Goal: Register for event/course

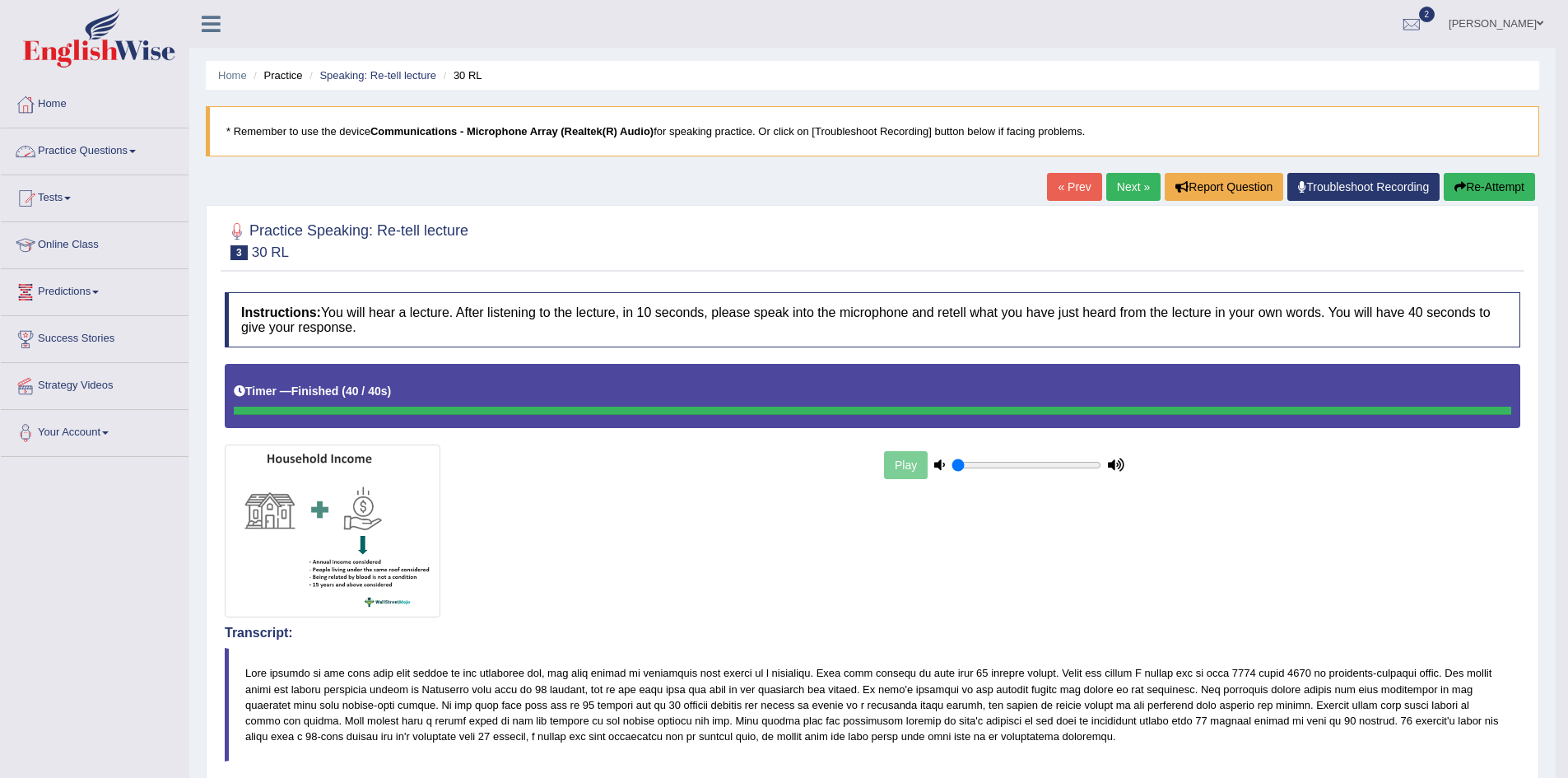
click at [80, 200] on link "Tests" at bounding box center [94, 196] width 188 height 41
click at [66, 263] on link "Take Mock Test" at bounding box center [107, 265] width 154 height 30
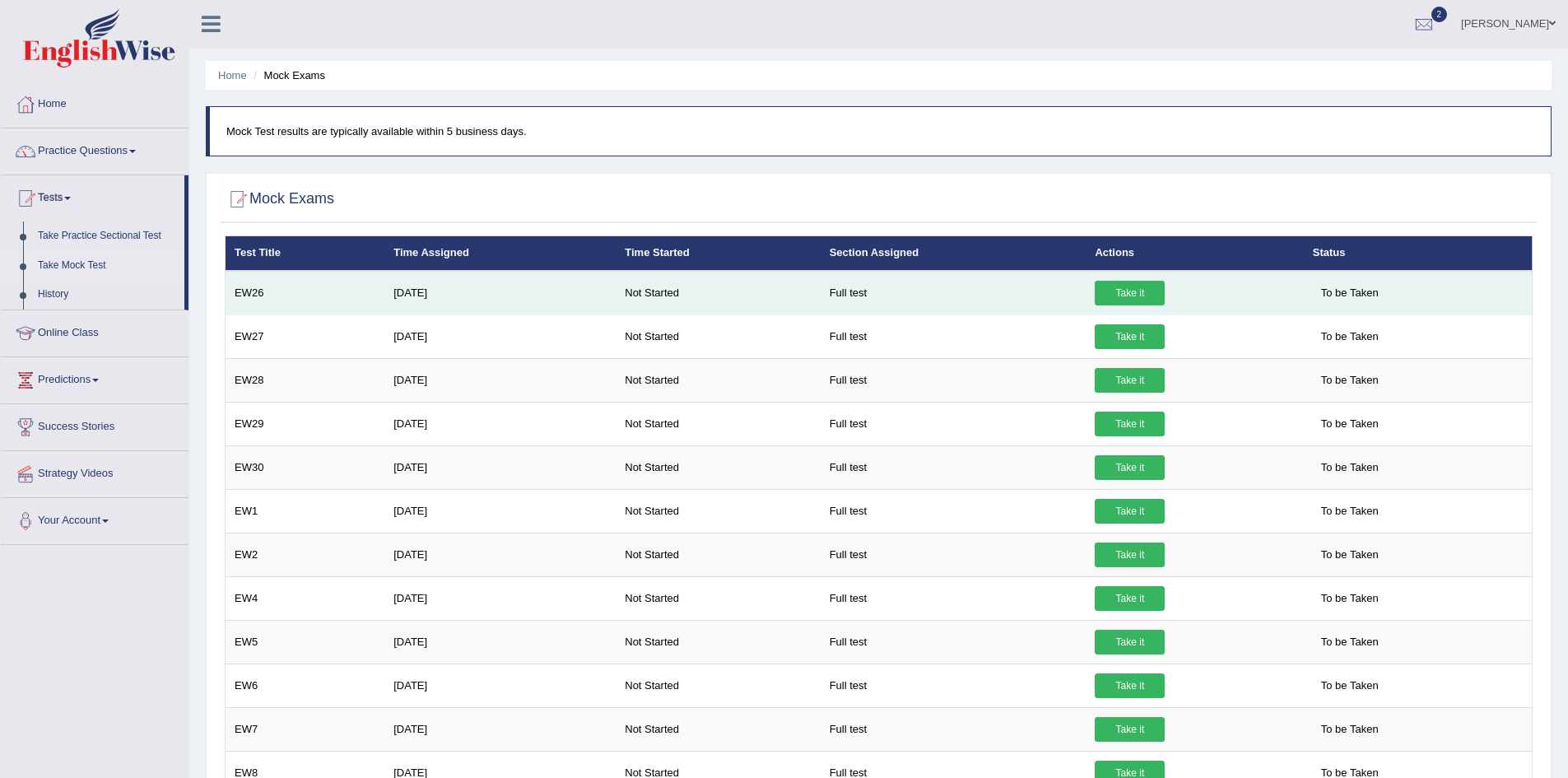
click at [1157, 298] on link "Take it" at bounding box center [1130, 292] width 70 height 24
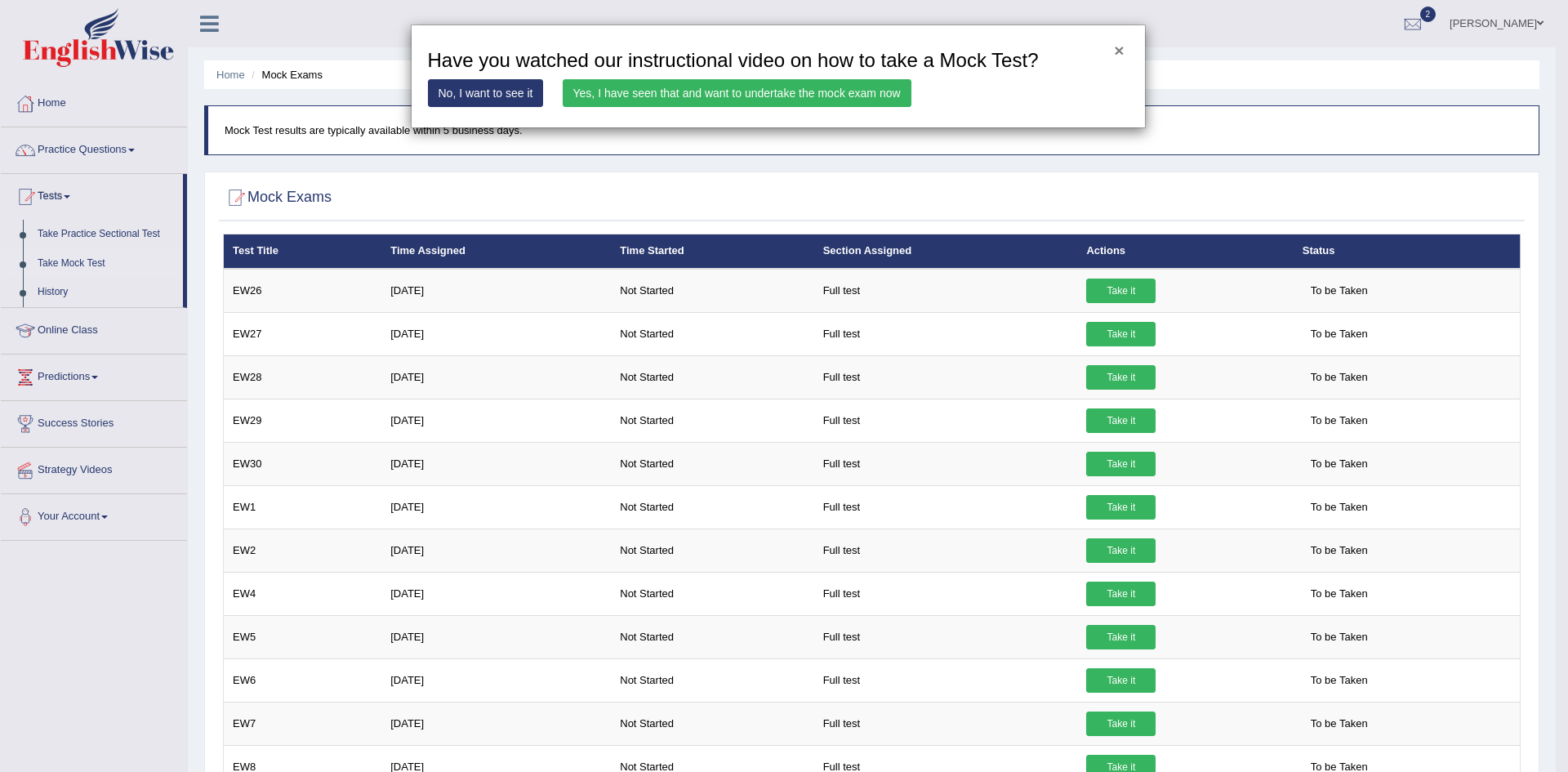
click at [1118, 53] on button "×" at bounding box center [1118, 50] width 10 height 17
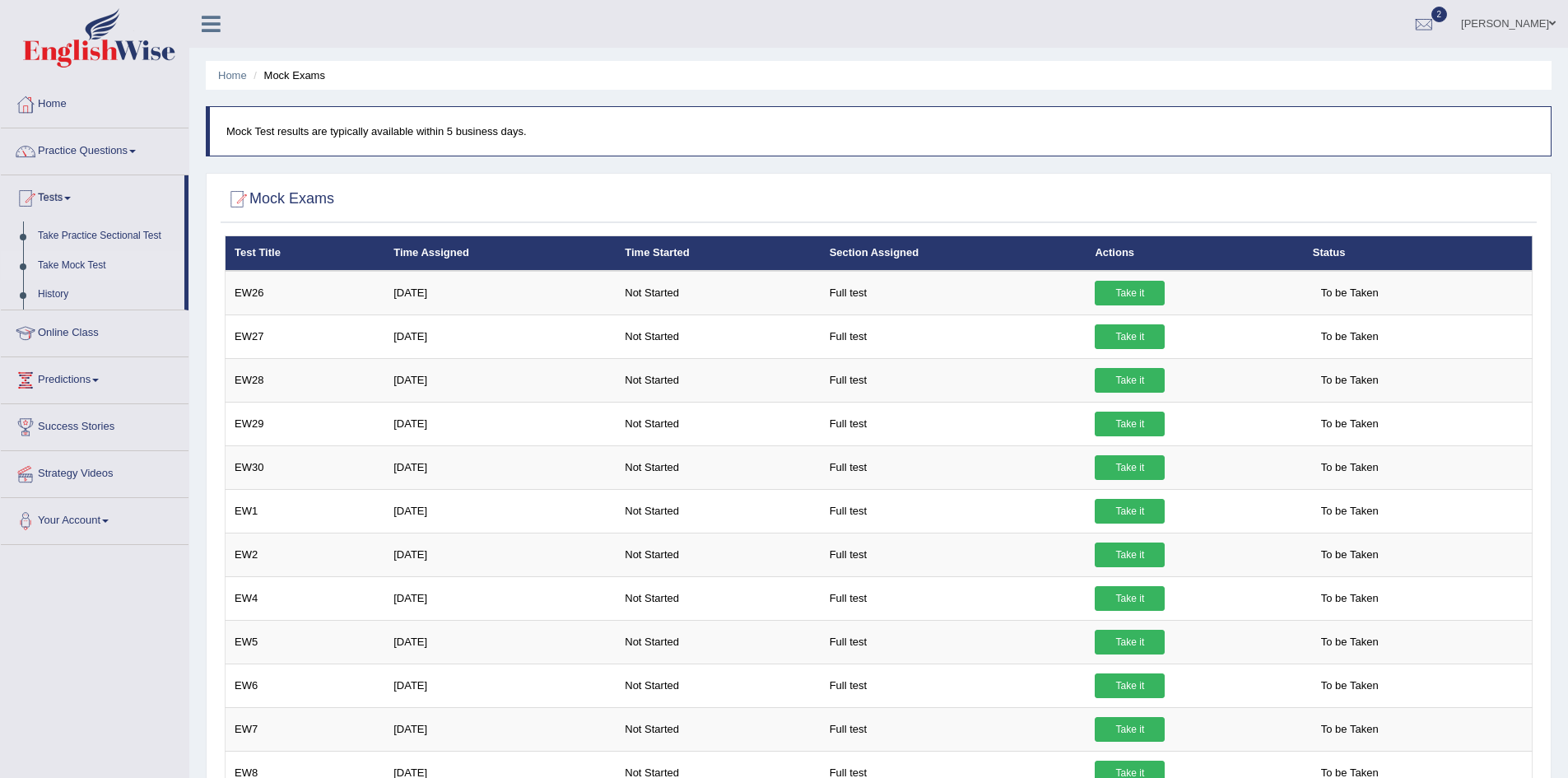
click at [312, 74] on li "Mock Exams" at bounding box center [287, 75] width 76 height 15
click at [118, 238] on link "Take Practice Sectional Test" at bounding box center [107, 236] width 154 height 30
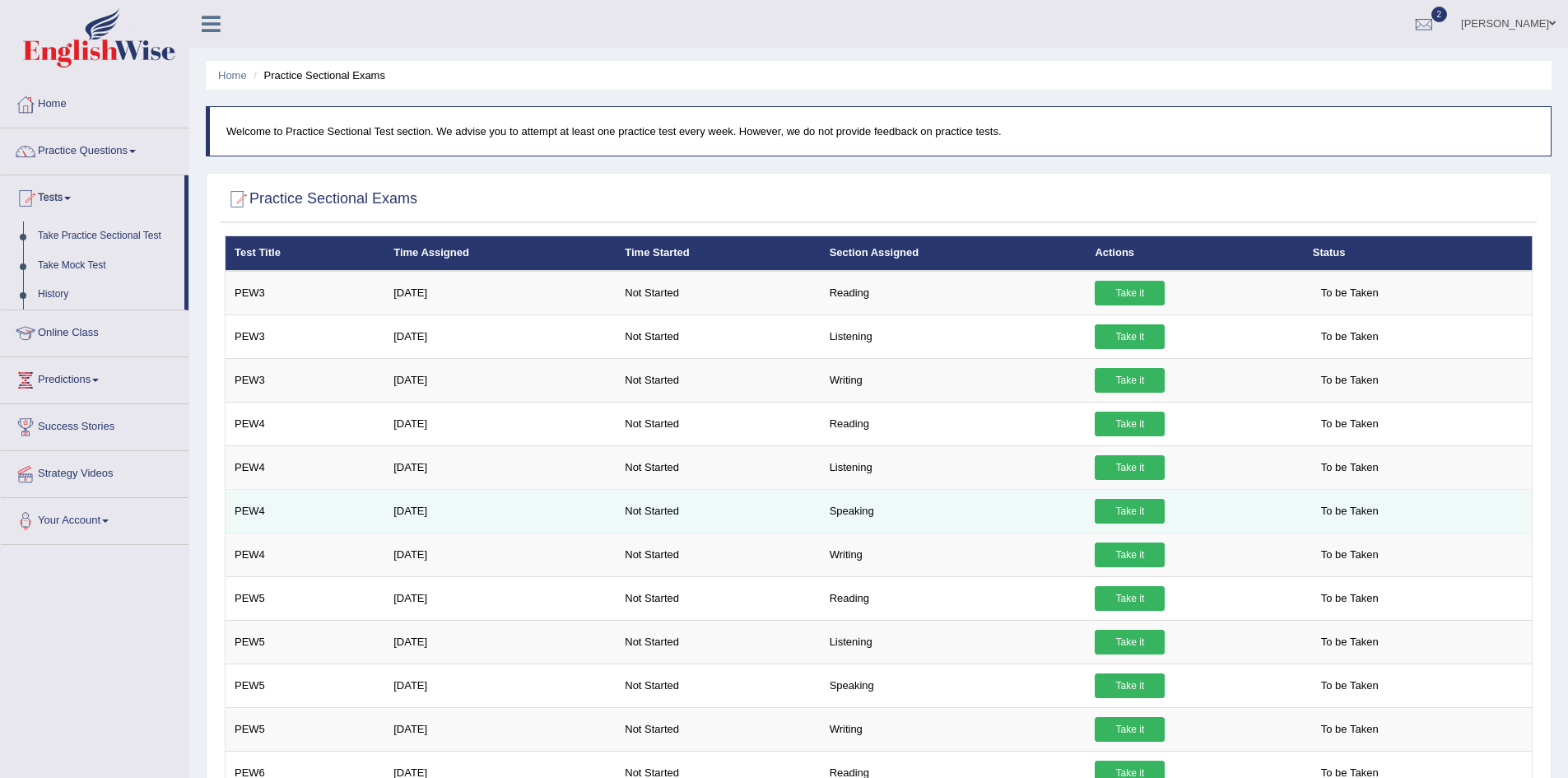
click at [1137, 512] on link "Take it" at bounding box center [1130, 511] width 70 height 24
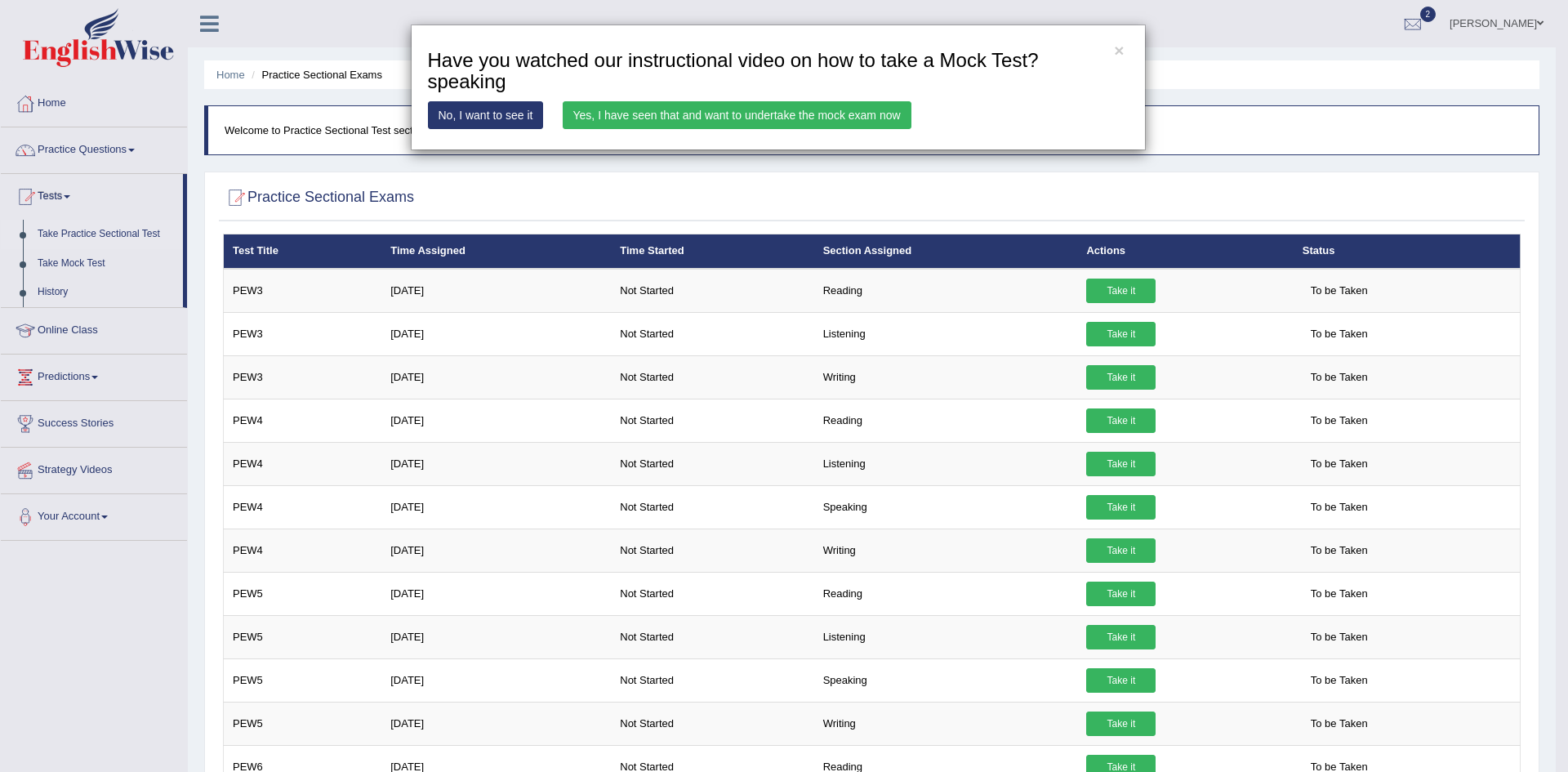
click at [701, 120] on link "Yes, I have seen that and want to undertake the mock exam now" at bounding box center [737, 115] width 349 height 28
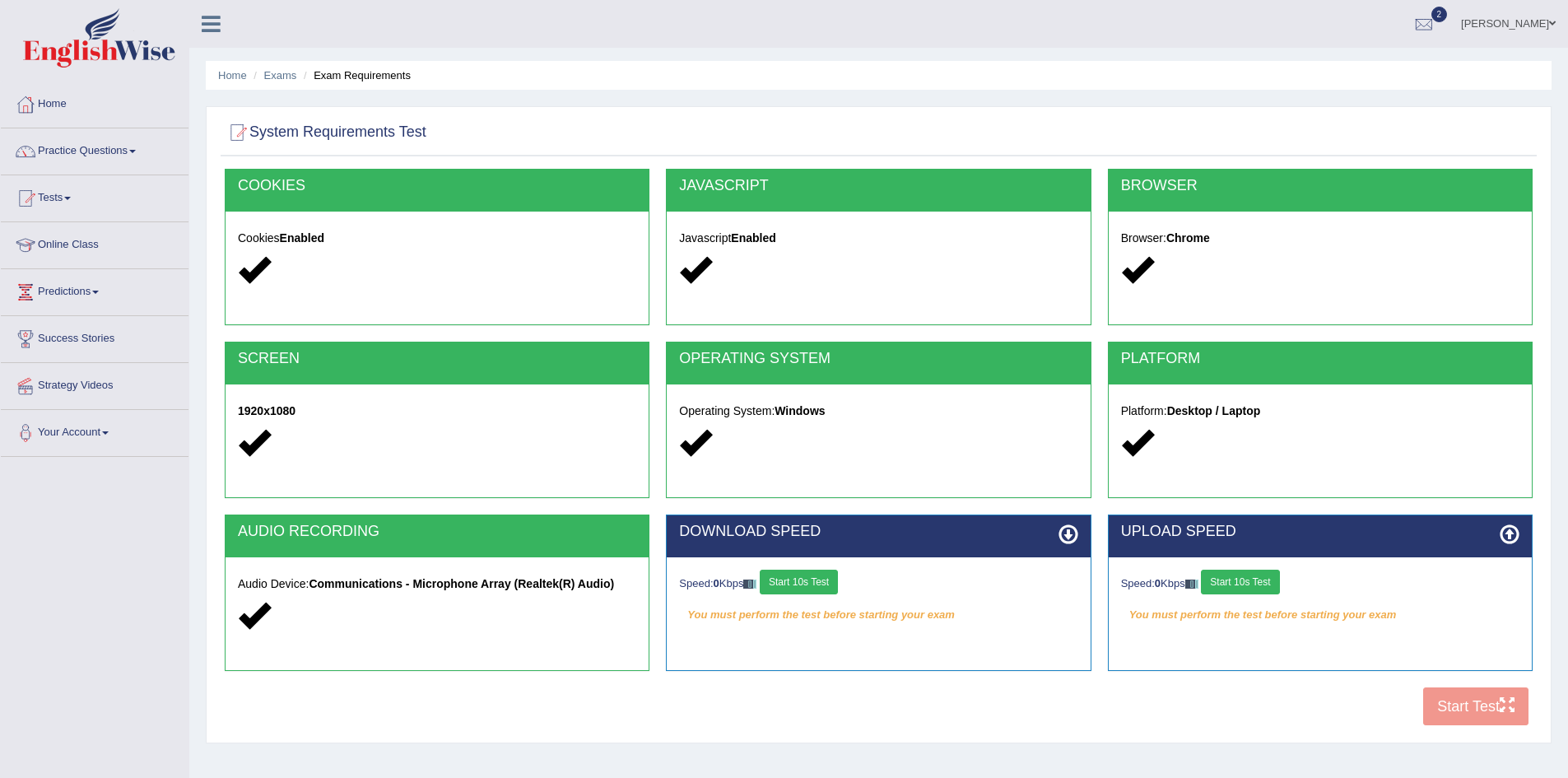
click at [824, 571] on button "Start 10s Test" at bounding box center [798, 582] width 78 height 24
click at [1261, 588] on button "Start 10s Test" at bounding box center [1240, 582] width 78 height 24
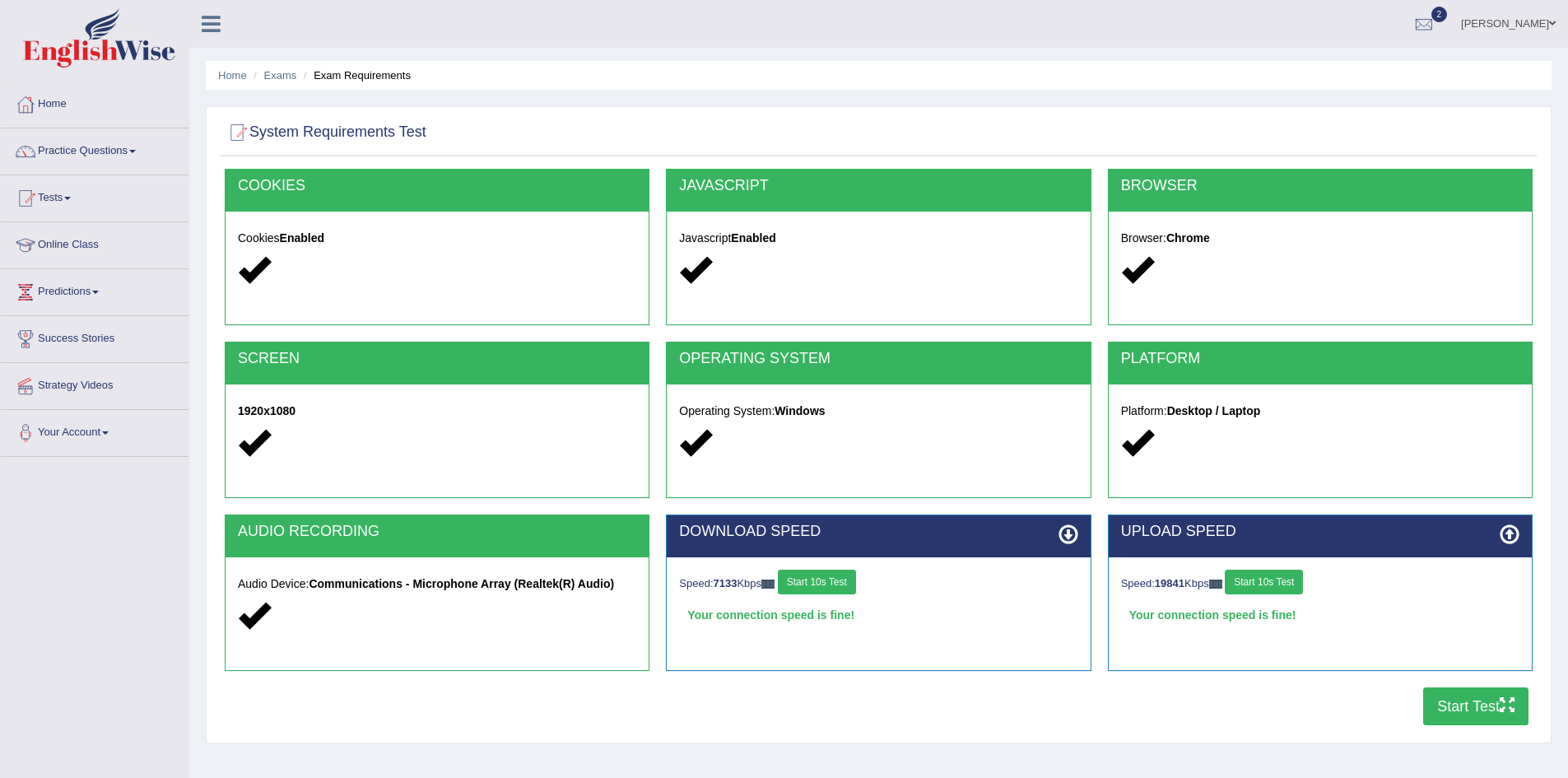
click at [1278, 578] on button "Start 10s Test" at bounding box center [1263, 582] width 78 height 24
click at [856, 586] on button "Start 10s Test" at bounding box center [816, 582] width 78 height 24
click at [1466, 713] on button "Start Test" at bounding box center [1475, 707] width 105 height 38
